Goal: Task Accomplishment & Management: Manage account settings

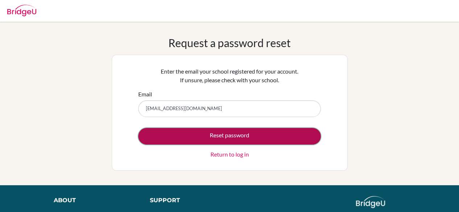
click at [215, 132] on button "Reset password" at bounding box center [229, 136] width 182 height 17
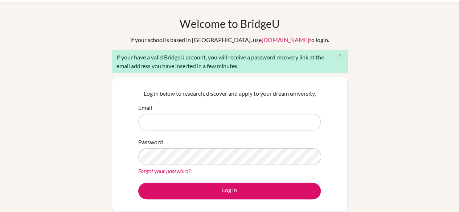
scroll to position [20, 0]
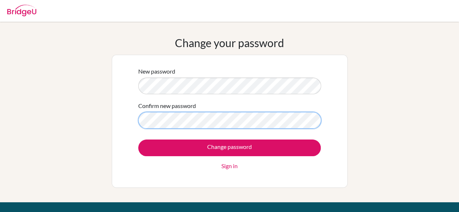
click at [138, 140] on input "Change password" at bounding box center [229, 148] width 182 height 17
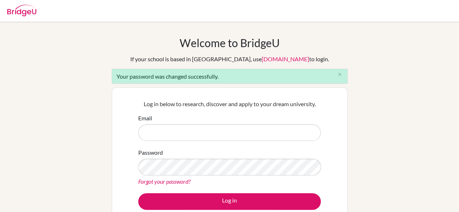
click at [203, 138] on input "Email" at bounding box center [229, 132] width 182 height 17
type input "[EMAIL_ADDRESS][DOMAIN_NAME]"
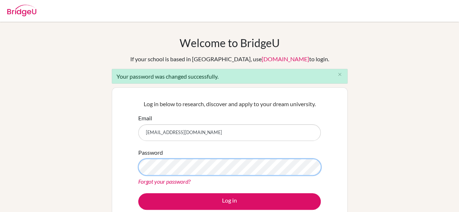
click at [138, 193] on button "Log in" at bounding box center [229, 201] width 182 height 17
